Goal: Information Seeking & Learning: Find specific fact

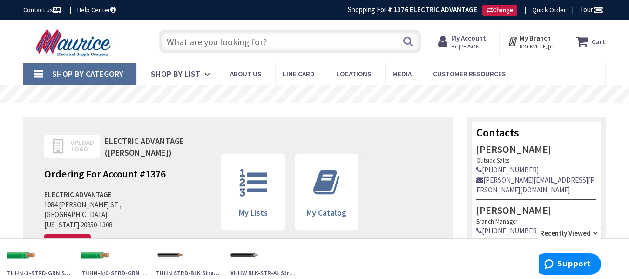
click at [273, 46] on input "text" at bounding box center [289, 41] width 261 height 23
paste input "WCU THHN-6-STRD-BLK-2500R"
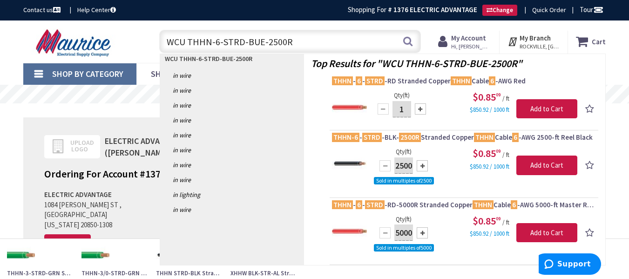
click at [398, 42] on input "WCU THHN-6-STRD-BUE-2500R" at bounding box center [289, 41] width 261 height 23
type input "WCU THHN-6-STRD-BUE-2500R"
click at [408, 42] on button "Search" at bounding box center [407, 41] width 12 height 21
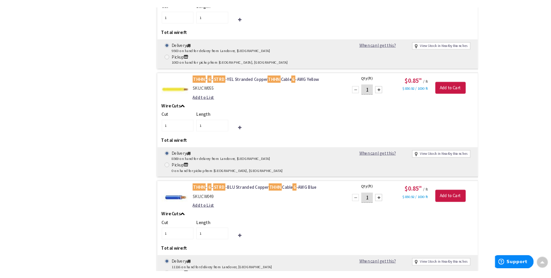
scroll to position [1118, 0]
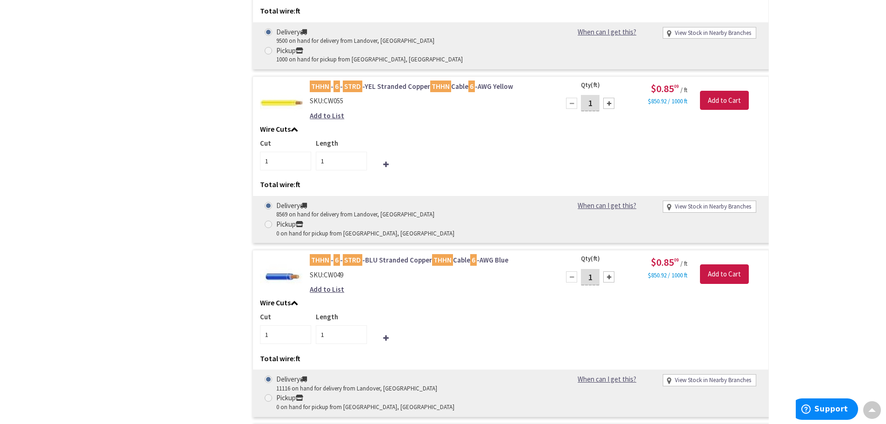
click at [407, 255] on link "THHN - 6 - STRD -BLU Stranded Copper THHN Cable 6 -AWG Blue" at bounding box center [428, 260] width 237 height 10
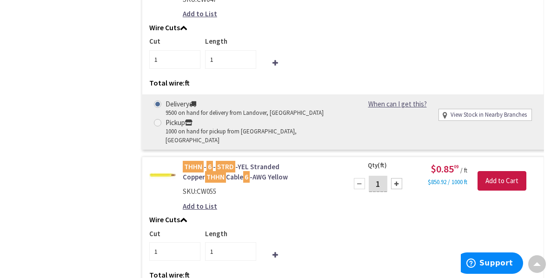
scroll to position [1117, 0]
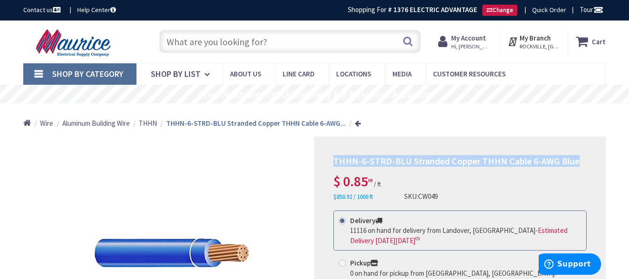
drag, startPoint x: 329, startPoint y: 161, endPoint x: 575, endPoint y: 160, distance: 245.6
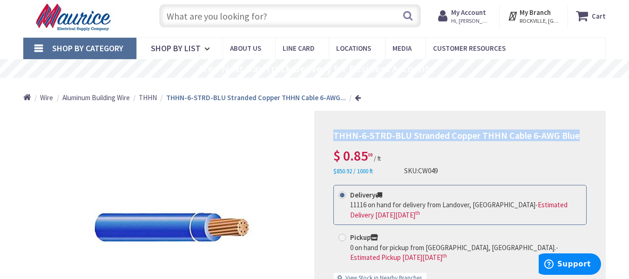
scroll to position [47, 0]
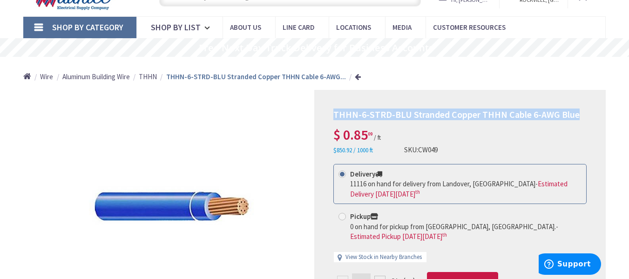
copy span "THHN-6-STRD-BLU Stranded Copper THHN Cable 6-AWG Blue"
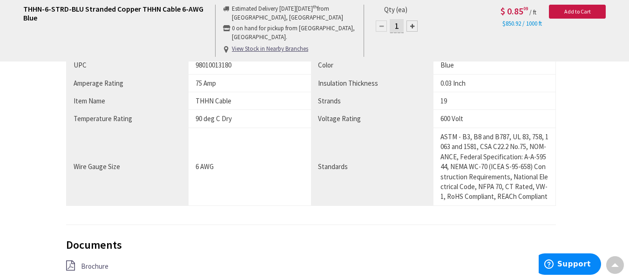
scroll to position [558, 0]
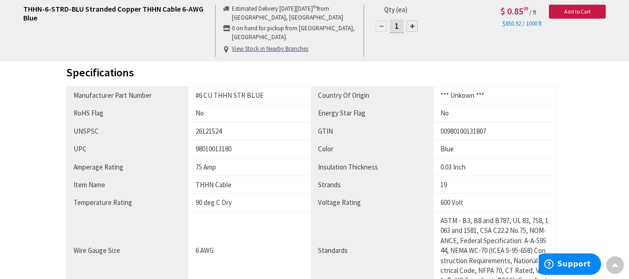
click at [215, 148] on div "98010013180" at bounding box center [249, 149] width 108 height 10
copy div "98010013180"
drag, startPoint x: 270, startPoint y: 97, endPoint x: 196, endPoint y: 97, distance: 74.4
click at [196, 97] on div "#6 CU THHN STR BLUE" at bounding box center [249, 95] width 108 height 10
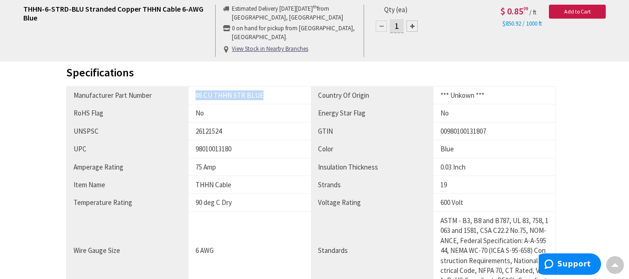
copy div "#6 CU THHN STR BLUE"
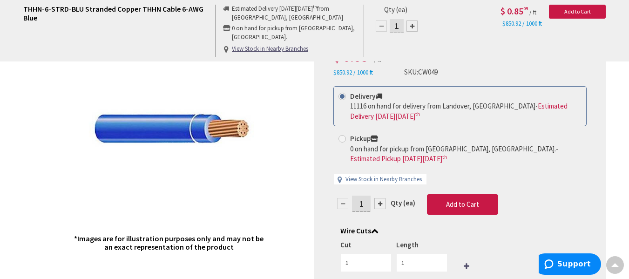
scroll to position [0, 0]
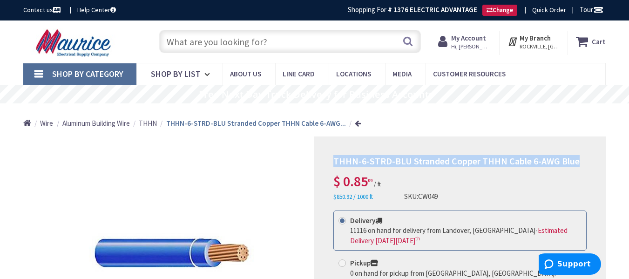
drag, startPoint x: 329, startPoint y: 161, endPoint x: 573, endPoint y: 165, distance: 244.3
copy span "THHN-6-STRD-BLU Stranded Copper THHN Cable 6-AWG Blue"
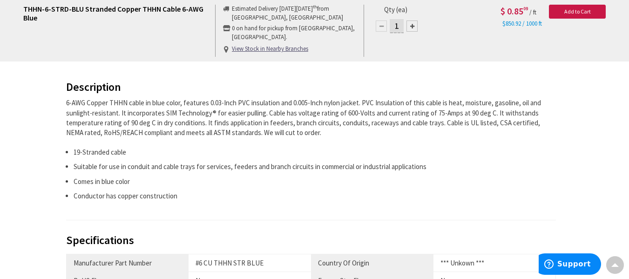
scroll to position [558, 0]
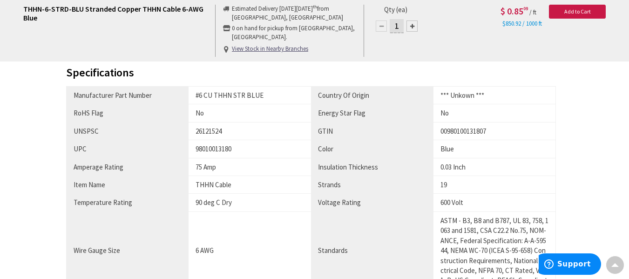
click at [212, 147] on div "98010013180" at bounding box center [249, 149] width 108 height 10
copy div "98010013180"
click at [261, 95] on div "#6 CU THHN STR BLUE" at bounding box center [249, 95] width 108 height 10
drag, startPoint x: 264, startPoint y: 95, endPoint x: 193, endPoint y: 99, distance: 71.3
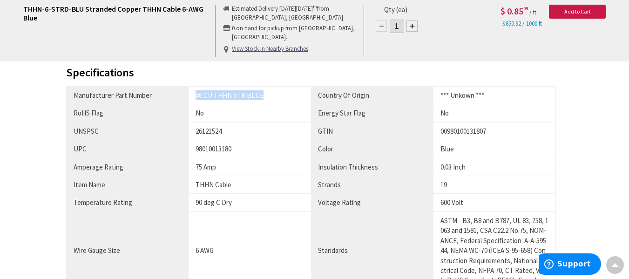
click at [193, 99] on td "#6 CU THHN STR BLUE" at bounding box center [249, 95] width 122 height 18
copy div "#6 CU THHN STR BLUE"
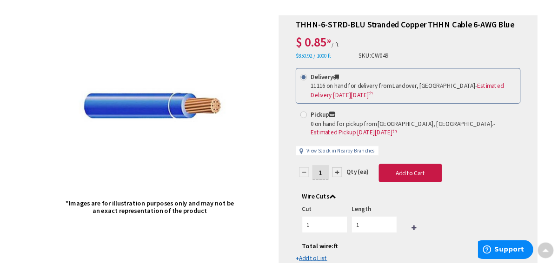
scroll to position [0, 0]
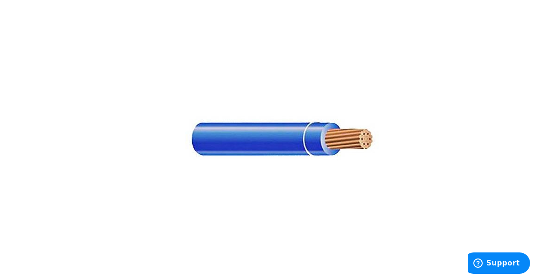
click at [280, 144] on img at bounding box center [279, 139] width 233 height 233
